Goal: Transaction & Acquisition: Purchase product/service

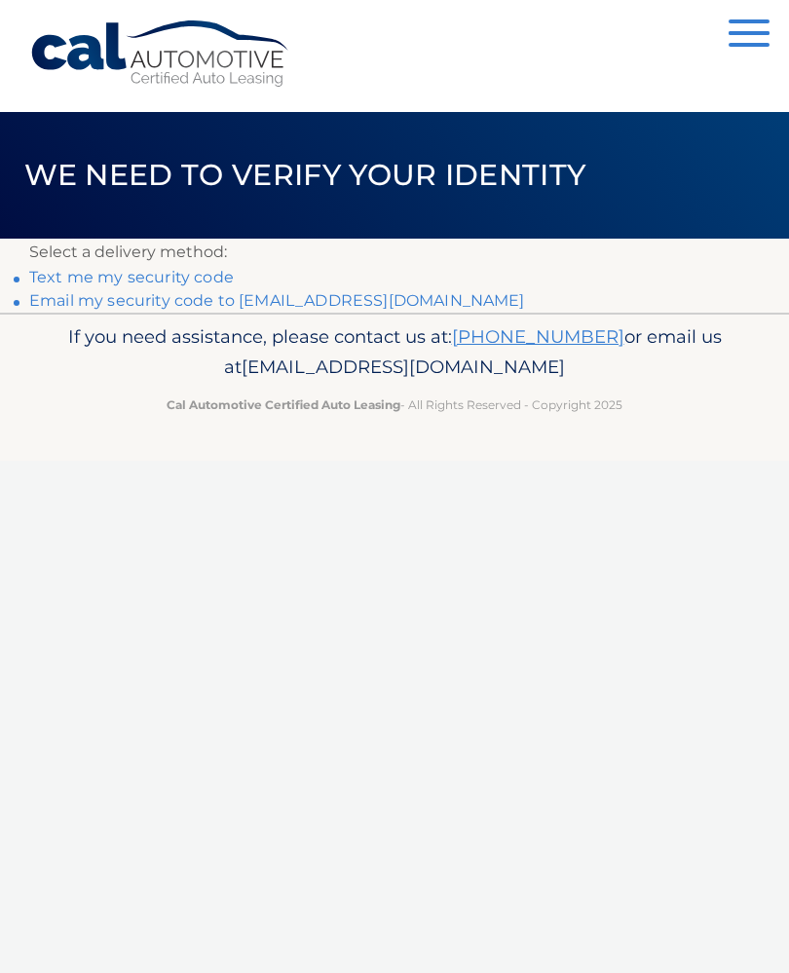
click at [334, 307] on link "Email my security code to k********@optimum.net" at bounding box center [277, 300] width 496 height 19
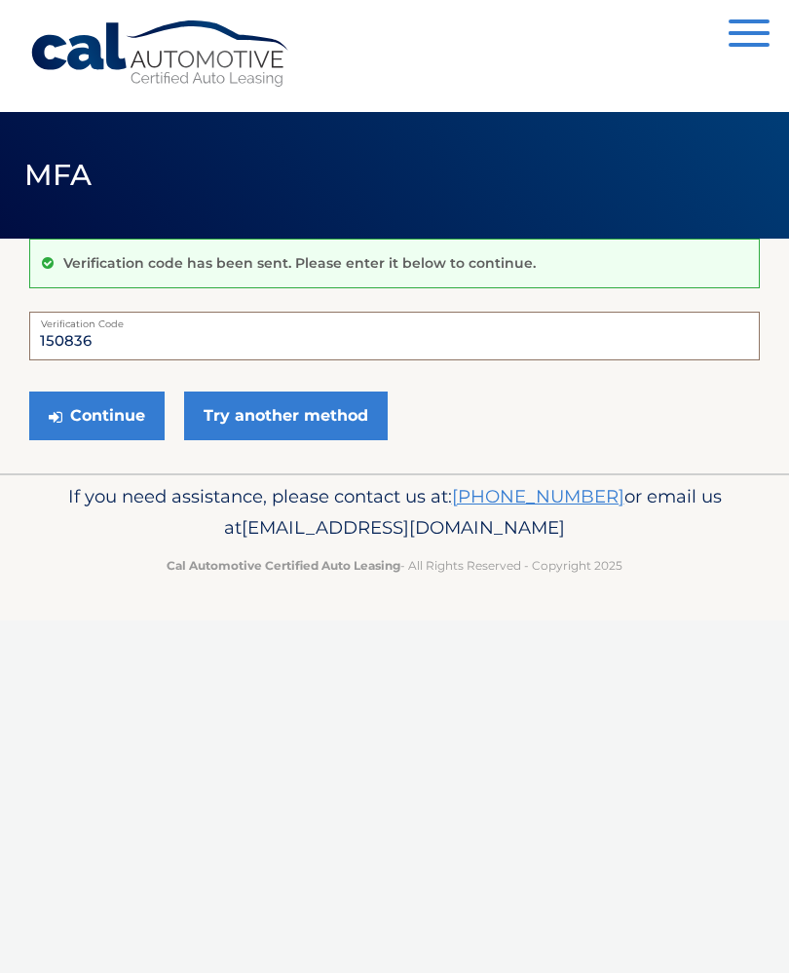
type input "150836"
click at [113, 418] on button "Continue" at bounding box center [96, 416] width 135 height 49
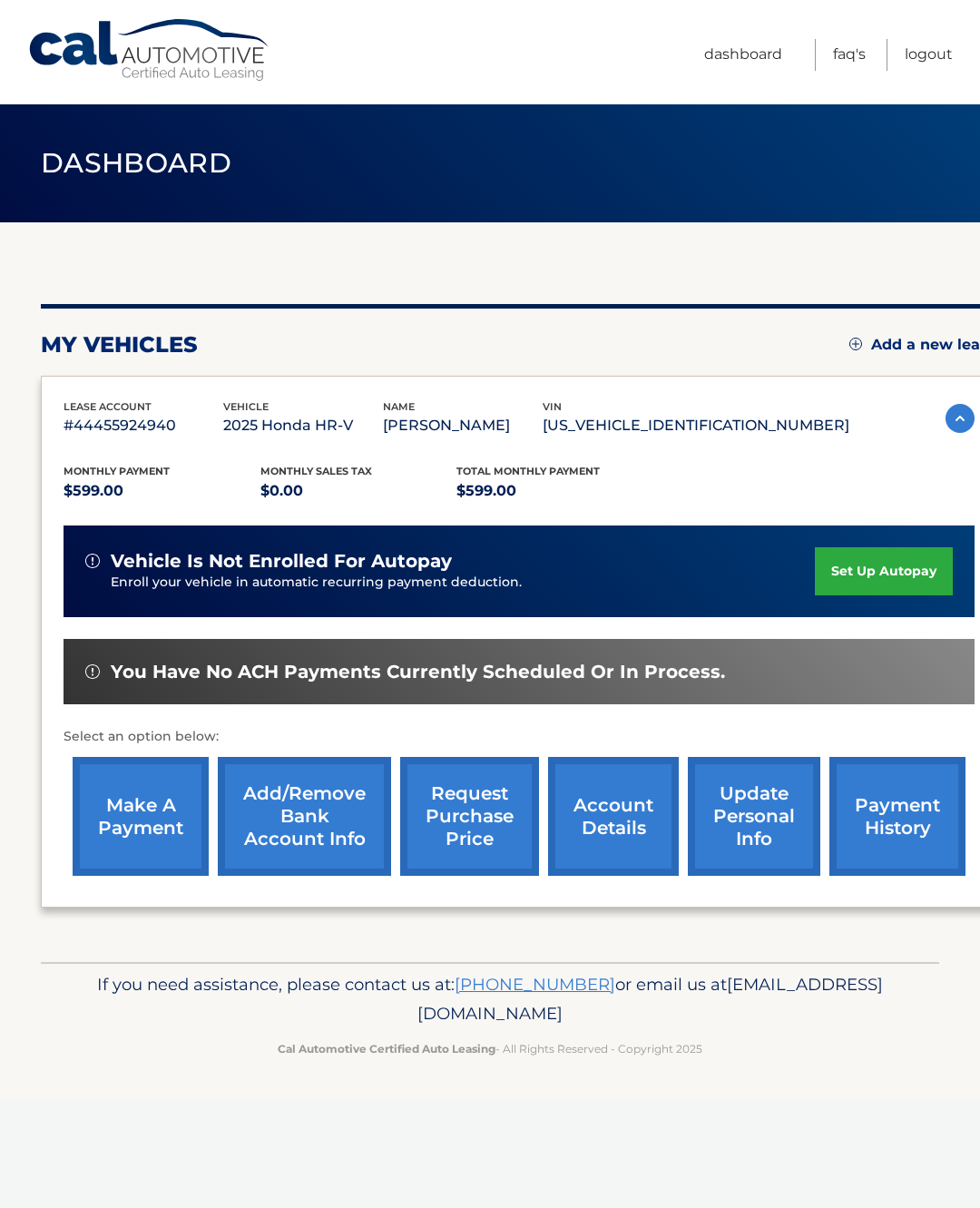
click at [157, 780] on link "make a payment" at bounding box center [141, 816] width 136 height 119
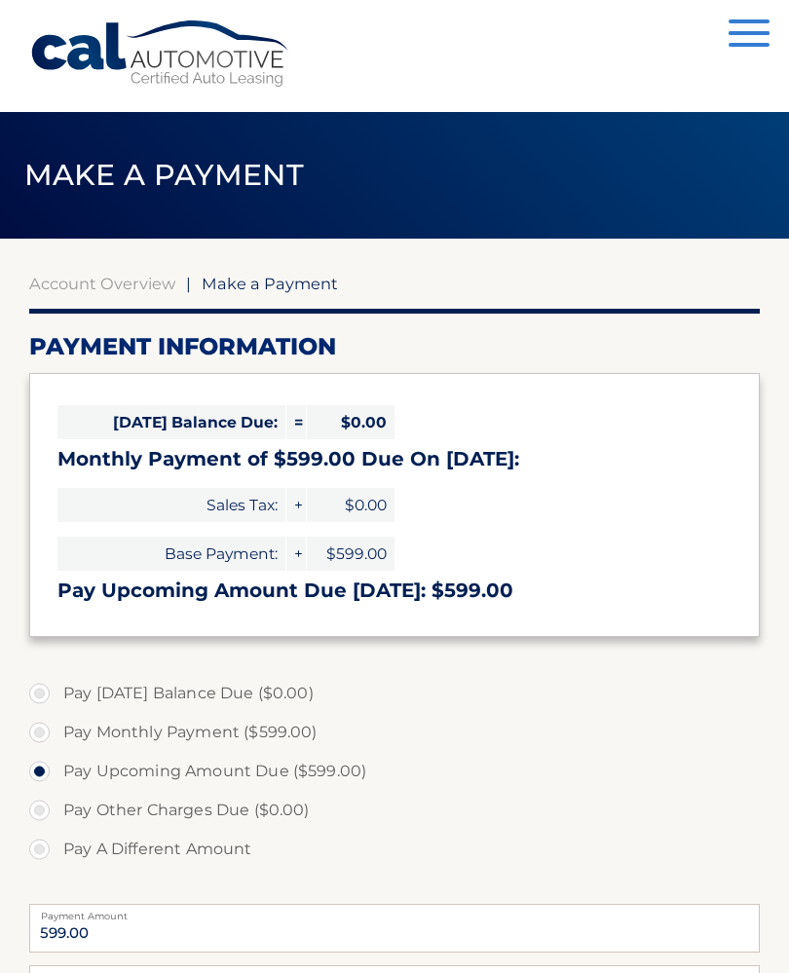
select select "YzQyMTNkZTctOGI2MS00YTFkLTliYzYtY2JjNmUzNGY0ZDBk"
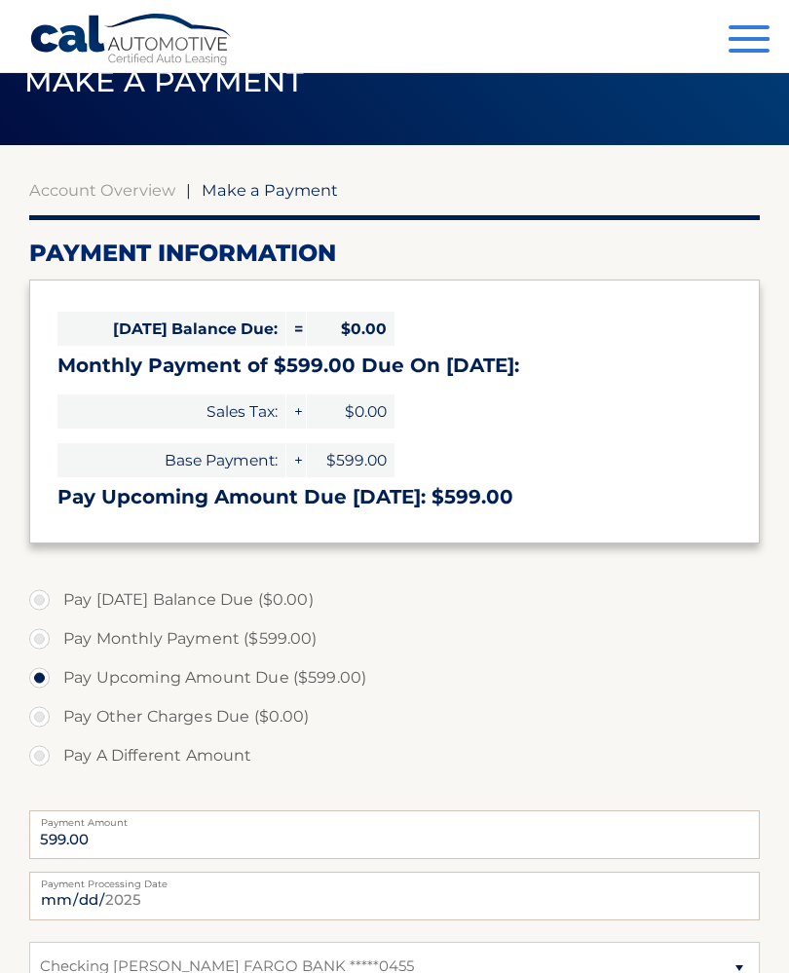
scroll to position [94, 0]
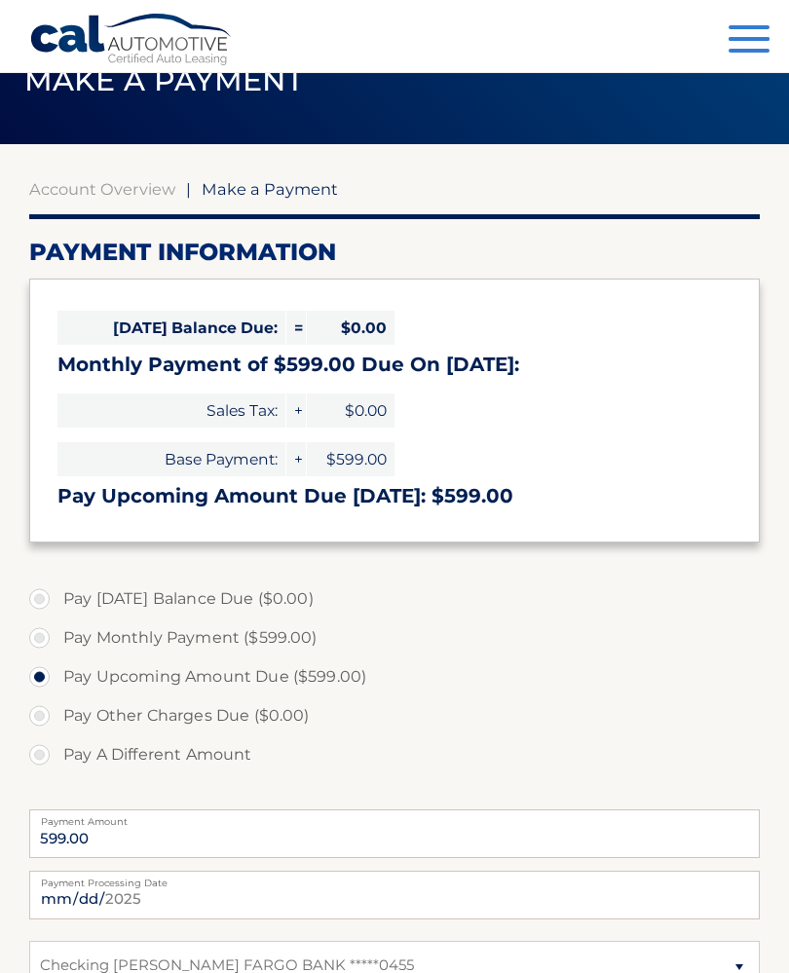
click at [358, 333] on span "$0.00" at bounding box center [351, 328] width 88 height 34
click at [348, 325] on span "$0.00" at bounding box center [351, 328] width 88 height 34
click at [365, 329] on span "$0.00" at bounding box center [351, 328] width 88 height 34
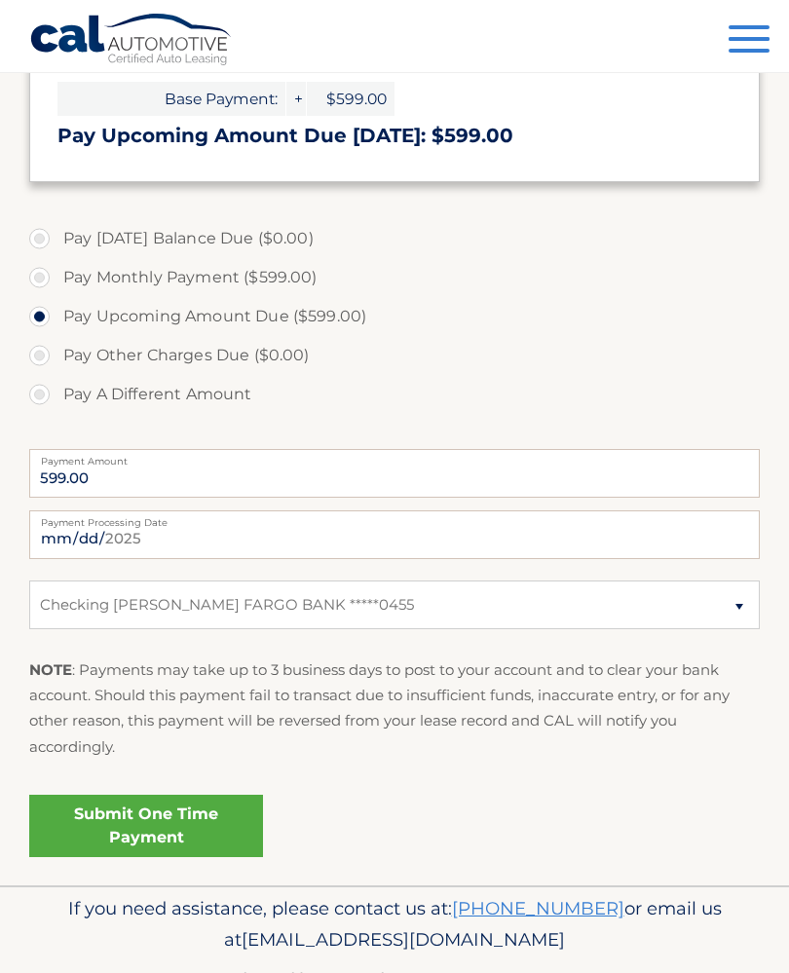
scroll to position [474, 0]
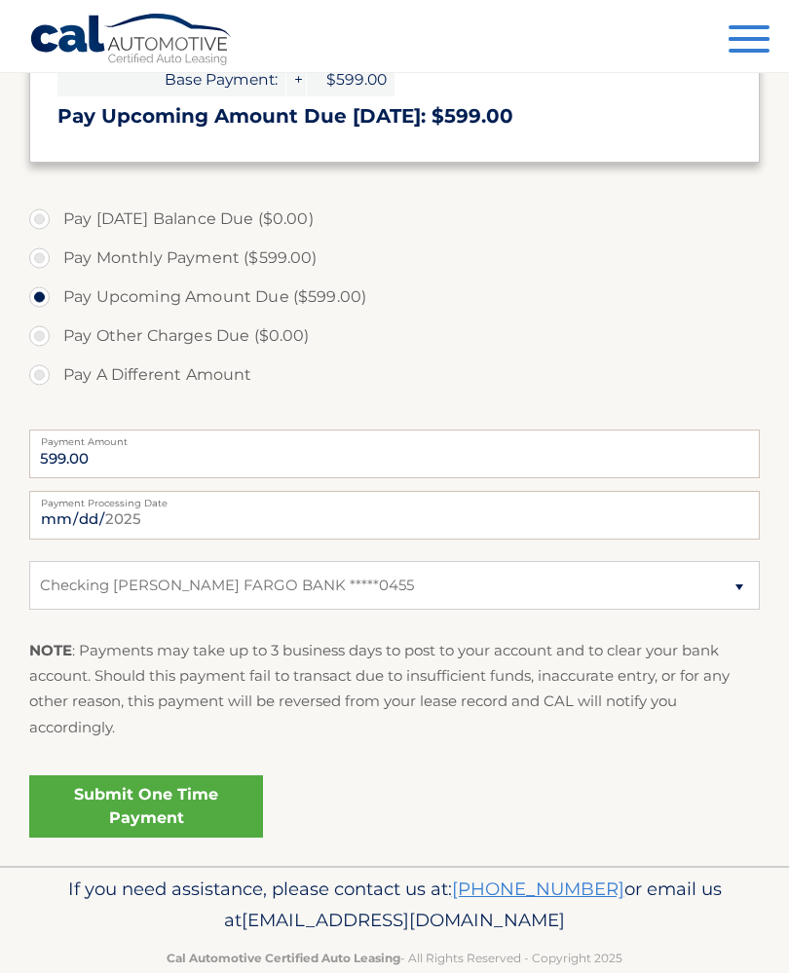
click at [201, 799] on link "Submit One Time Payment" at bounding box center [146, 806] width 234 height 62
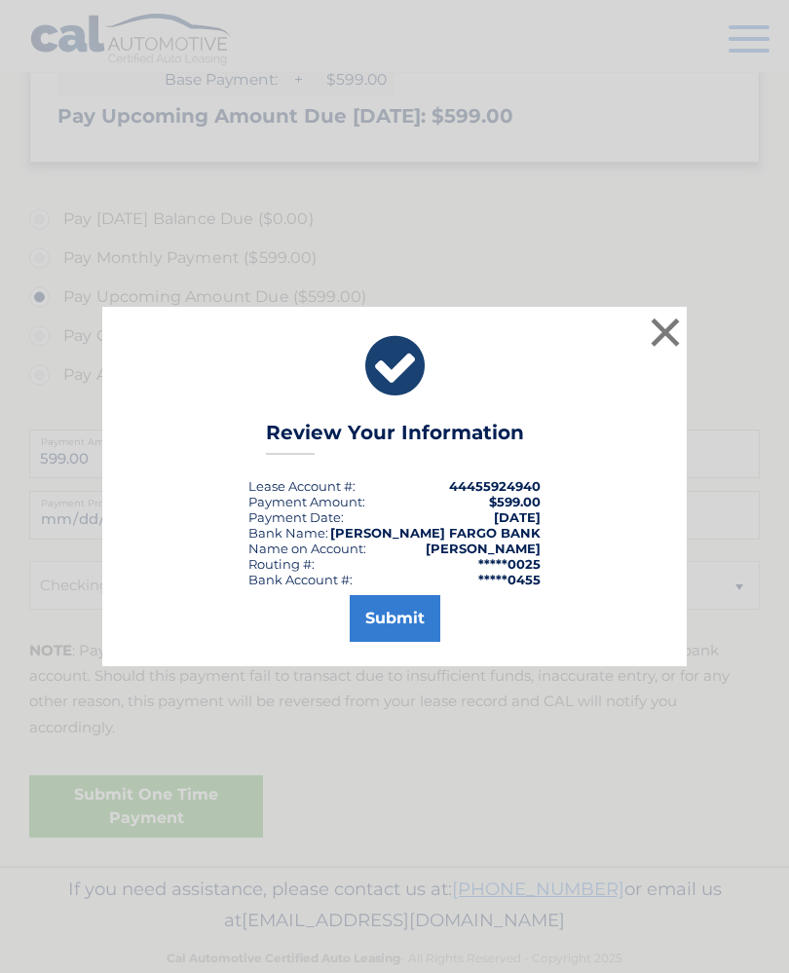
click at [409, 633] on button "Submit" at bounding box center [395, 618] width 91 height 47
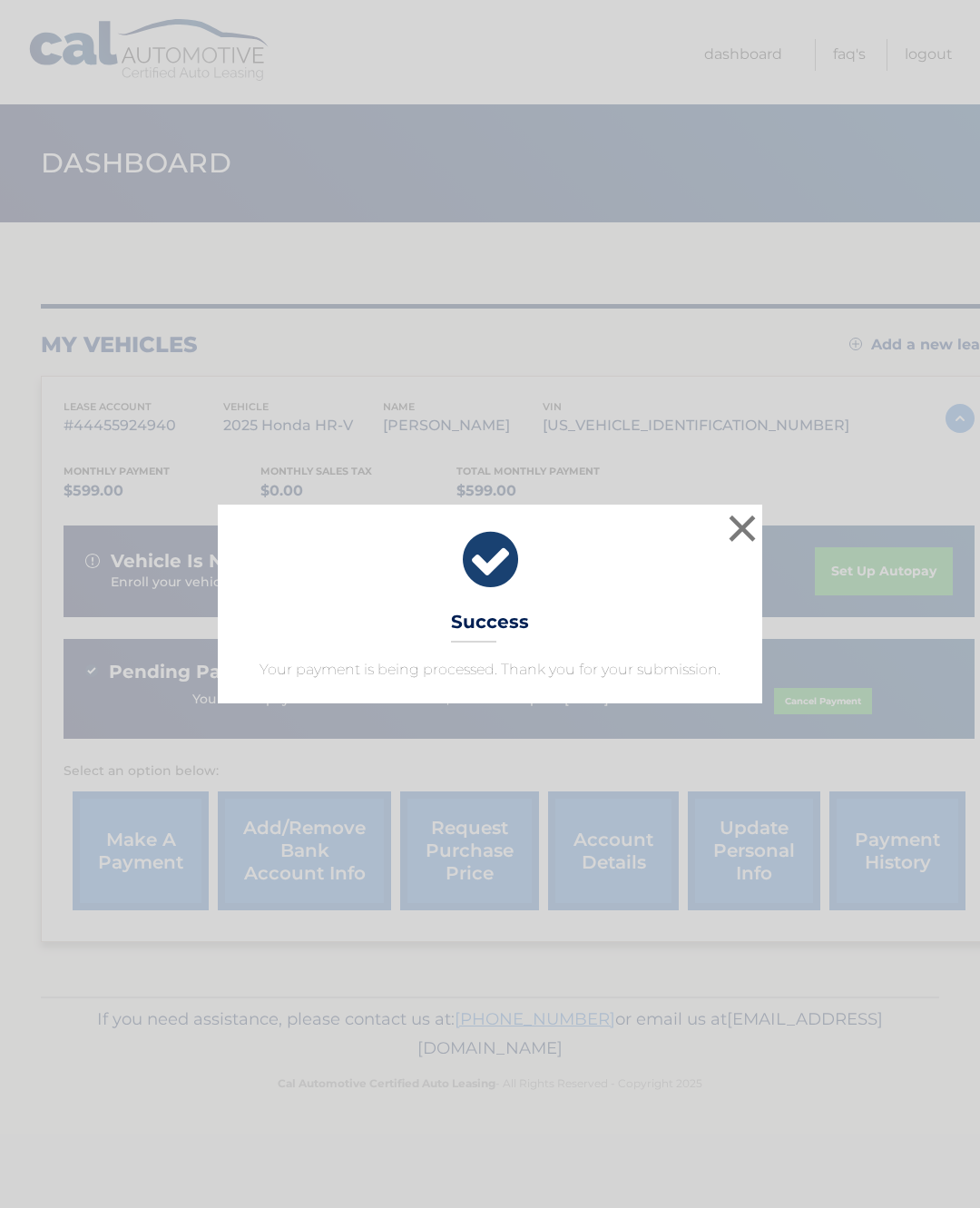
click at [740, 537] on button "×" at bounding box center [742, 527] width 36 height 36
